Goal: Find specific page/section: Find specific page/section

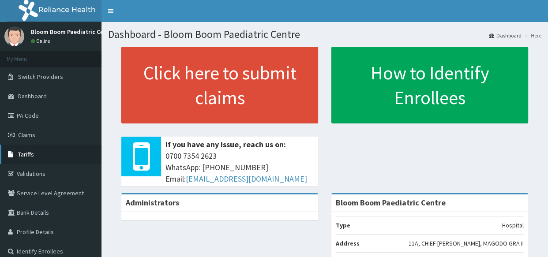
click at [31, 159] on link "Tariffs" at bounding box center [51, 154] width 102 height 19
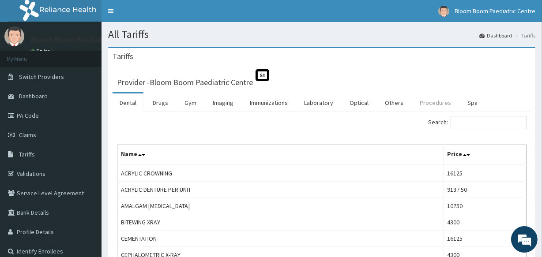
click at [438, 105] on link "Procedures" at bounding box center [435, 103] width 45 height 19
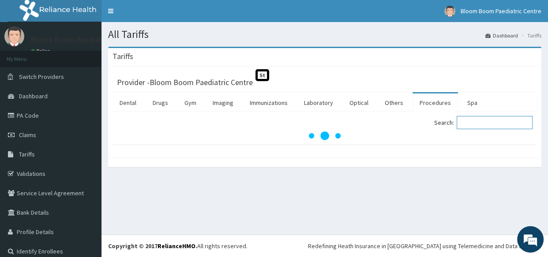
click at [480, 125] on input "Search:" at bounding box center [495, 122] width 76 height 13
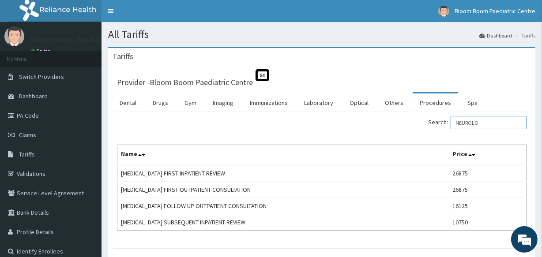
type input "NEUROLO"
